Goal: Task Accomplishment & Management: Use online tool/utility

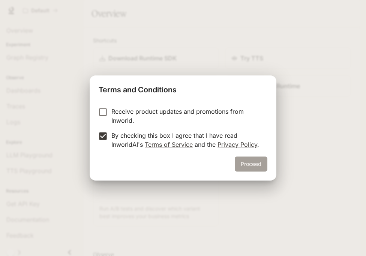
click at [257, 156] on button "Proceed" at bounding box center [251, 163] width 33 height 15
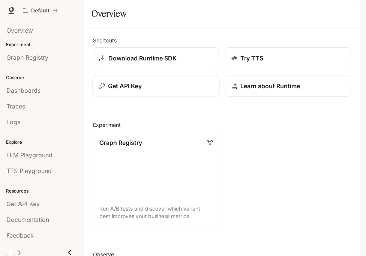
click at [172, 90] on div "Get API Key" at bounding box center [156, 85] width 114 height 9
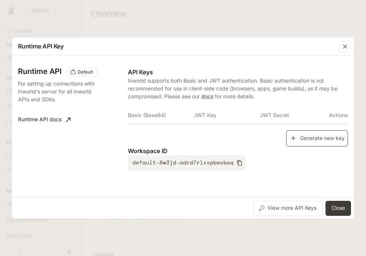
click at [302, 137] on button "Generate new key" at bounding box center [317, 138] width 62 height 16
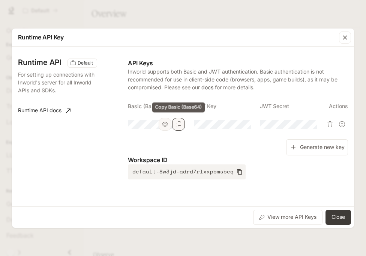
click at [180, 126] on icon "Copy Basic (Base64)" at bounding box center [179, 124] width 6 height 6
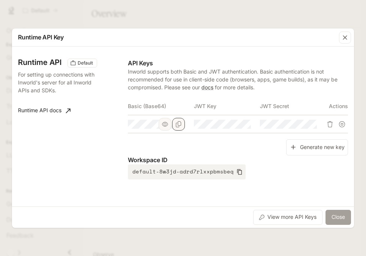
click at [341, 216] on button "Close" at bounding box center [339, 217] width 26 height 15
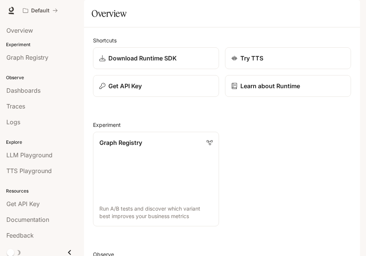
click at [347, 13] on icon "button" at bounding box center [350, 11] width 6 height 6
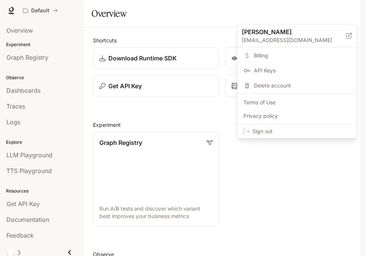
click at [314, 126] on div "Sign out" at bounding box center [296, 132] width 119 height 14
